Goal: Task Accomplishment & Management: Manage account settings

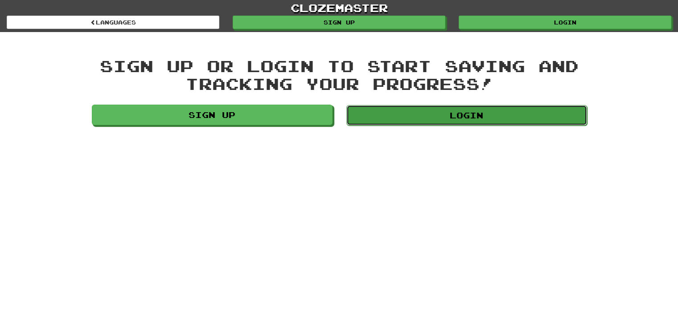
click at [430, 110] on link "Login" at bounding box center [466, 115] width 241 height 21
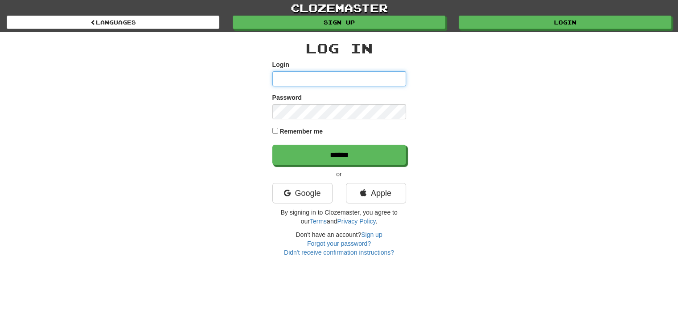
click at [334, 75] on input "Login" at bounding box center [339, 78] width 134 height 15
type input "*****"
click at [301, 130] on label "Remember me" at bounding box center [301, 131] width 43 height 9
